Goal: Task Accomplishment & Management: Complete application form

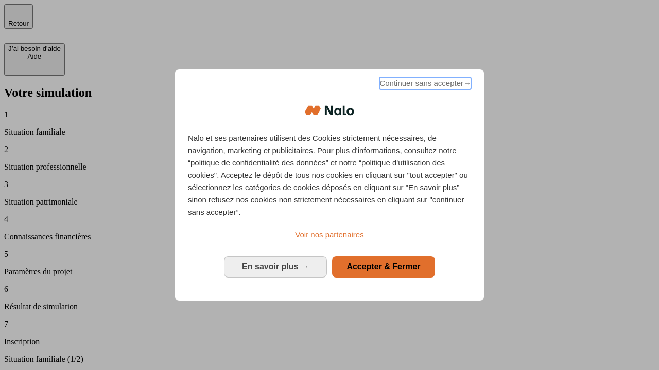
click at [424, 85] on span "Continuer sans accepter →" at bounding box center [425, 83] width 92 height 12
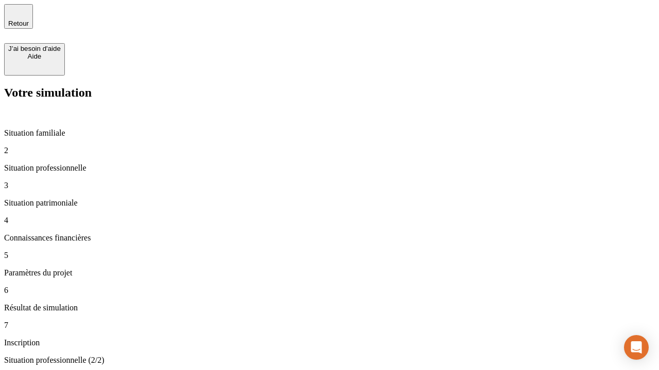
type input "30 000"
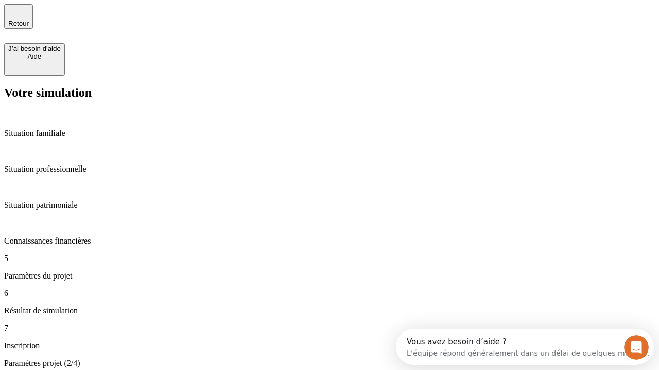
type input "25"
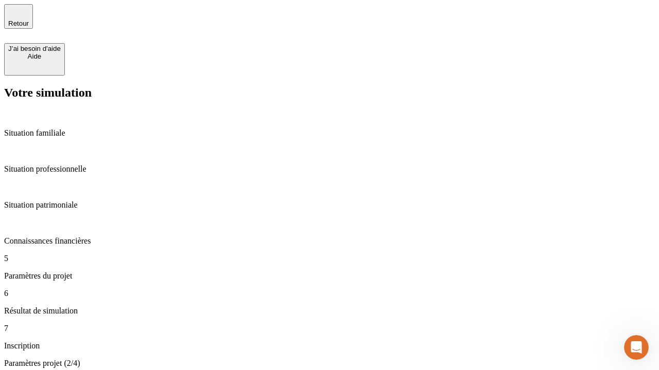
type input "1 000"
type input "640"
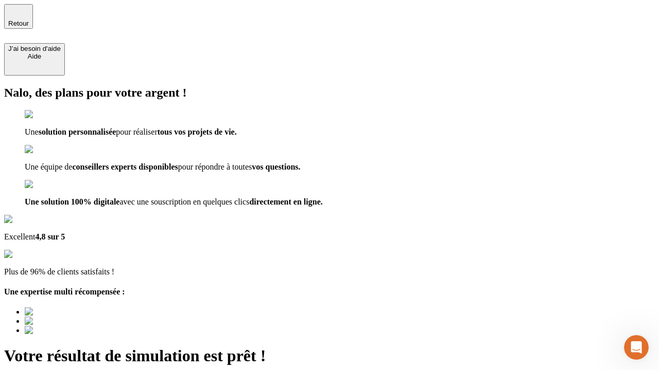
type input "[EMAIL_ADDRESS][PERSON_NAME][DOMAIN_NAME]"
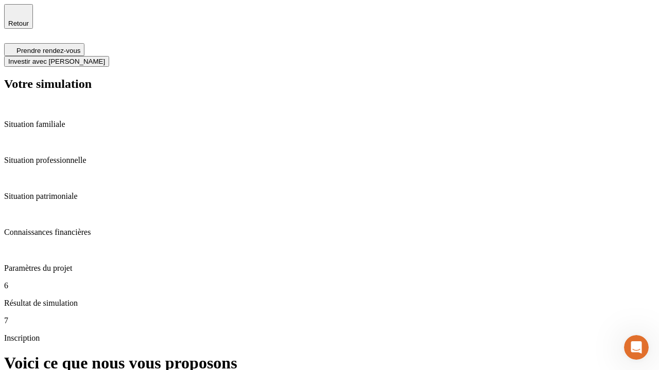
click at [105, 58] on span "Investir avec [PERSON_NAME]" at bounding box center [56, 62] width 97 height 8
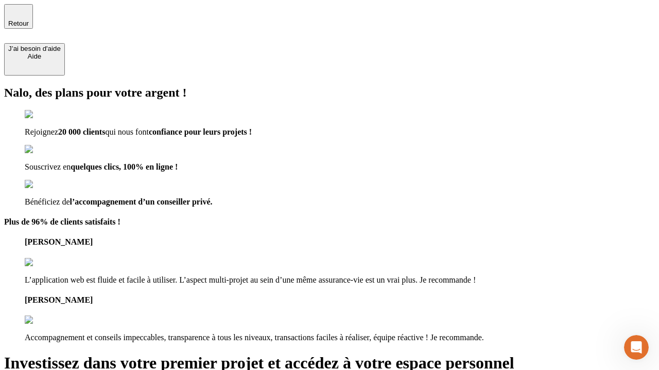
type input "[EMAIL_ADDRESS][PERSON_NAME][DOMAIN_NAME]"
